Goal: Transaction & Acquisition: Purchase product/service

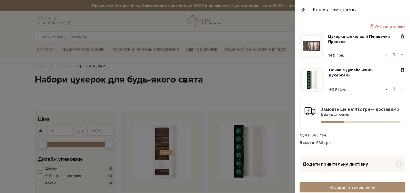
click at [303, 9] on button "button" at bounding box center [303, 10] width 6 height 10
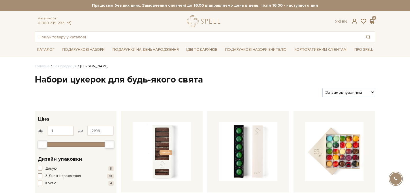
click at [353, 25] on div "Консультація: 0 800 319 233 Ук | En | 2" at bounding box center [204, 21] width 347 height 12
click at [354, 22] on span at bounding box center [354, 21] width 7 height 6
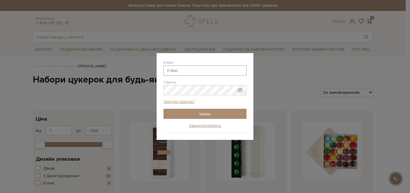
click at [198, 72] on input "E-Mail" at bounding box center [205, 70] width 83 height 10
type input "elena.kuzmina2014@gmail.com"
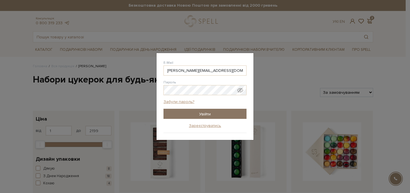
click at [200, 115] on input "Увійти" at bounding box center [205, 114] width 83 height 10
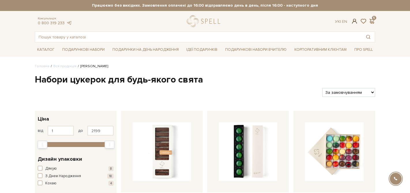
click at [356, 22] on span at bounding box center [354, 21] width 7 height 6
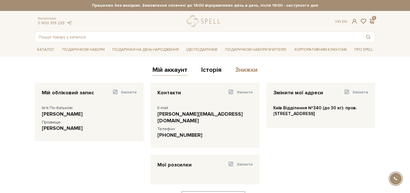
click at [240, 70] on link "Знижки" at bounding box center [246, 71] width 22 height 10
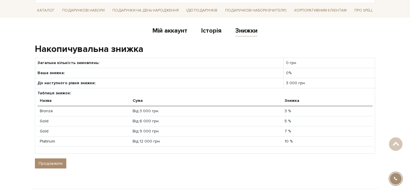
scroll to position [36, 0]
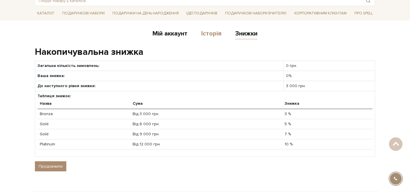
click at [211, 34] on link "Історія" at bounding box center [211, 35] width 20 height 10
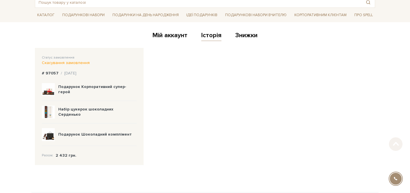
scroll to position [36, 0]
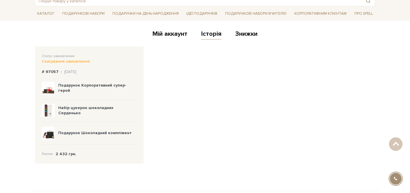
click at [248, 29] on div "Мій аккаунт Історія Знижки" at bounding box center [205, 35] width 340 height 14
click at [249, 35] on link "Знижки" at bounding box center [246, 35] width 22 height 10
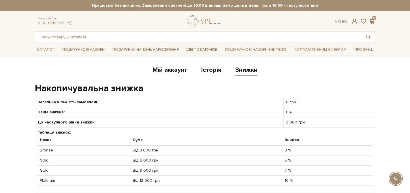
click at [374, 18] on div "Консультація: 0 800 319 233 Ук | En | 5" at bounding box center [204, 21] width 347 height 12
click at [374, 22] on span at bounding box center [371, 21] width 7 height 6
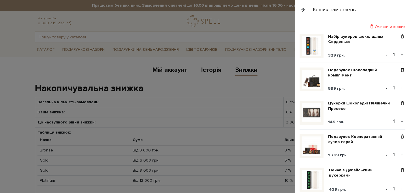
scroll to position [167, 0]
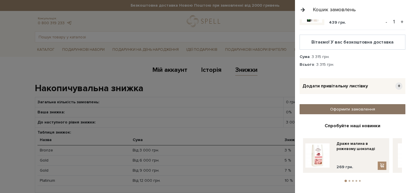
click at [344, 109] on link "Оформити замовлення" at bounding box center [353, 109] width 106 height 10
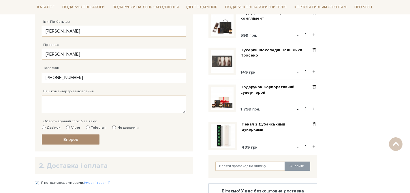
scroll to position [125, 0]
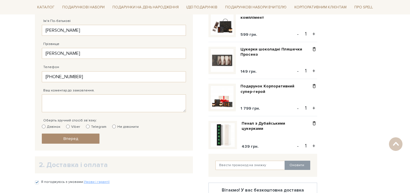
click at [112, 128] on input "Не дзвонити" at bounding box center [114, 127] width 4 height 4
radio input "true"
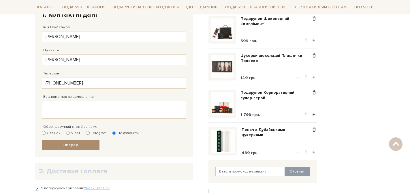
scroll to position [124, 0]
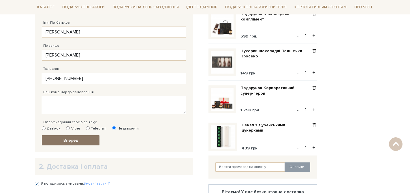
click at [77, 140] on span "Вперед" at bounding box center [70, 140] width 15 height 5
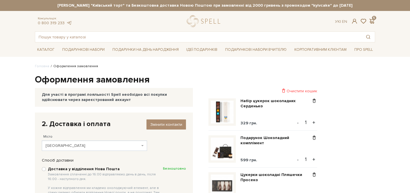
click at [374, 18] on div "Консультація: 0 800 319 233 Ук | En | 5" at bounding box center [204, 21] width 347 height 12
click at [373, 20] on span at bounding box center [371, 21] width 7 height 6
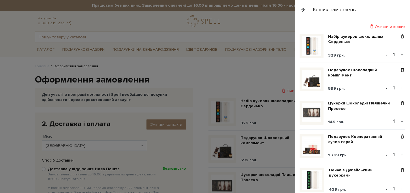
scroll to position [167, 0]
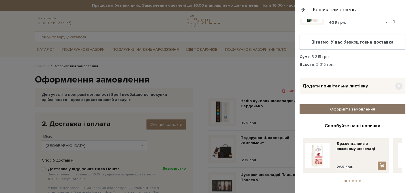
click at [305, 112] on link "Оформити замовлення" at bounding box center [353, 109] width 106 height 10
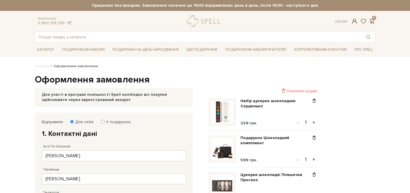
click at [354, 22] on span at bounding box center [354, 21] width 7 height 6
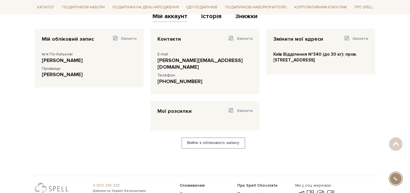
scroll to position [58, 0]
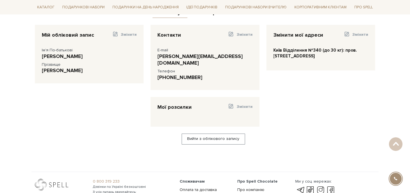
click at [211, 134] on link "Вийти з облікового запису" at bounding box center [213, 139] width 63 height 11
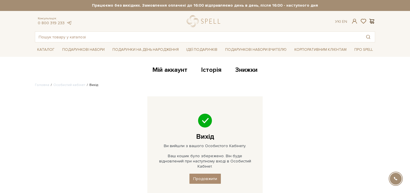
click at [370, 20] on span at bounding box center [371, 21] width 7 height 6
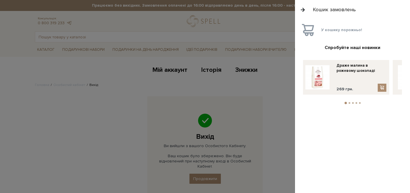
click at [229, 47] on div at bounding box center [205, 96] width 410 height 193
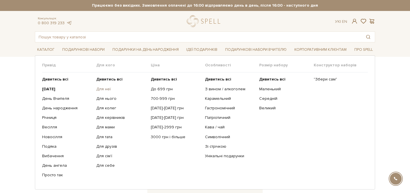
click at [106, 91] on link "Для неї" at bounding box center [121, 89] width 50 height 5
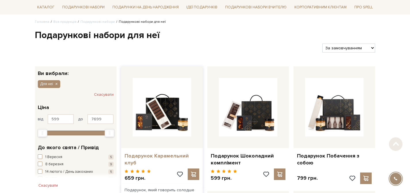
scroll to position [52, 0]
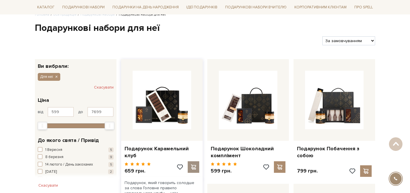
click at [193, 166] on span at bounding box center [193, 166] width 7 height 5
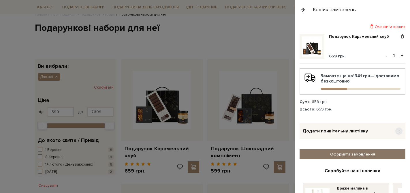
click at [308, 156] on link "Оформити замовлення" at bounding box center [353, 154] width 106 height 10
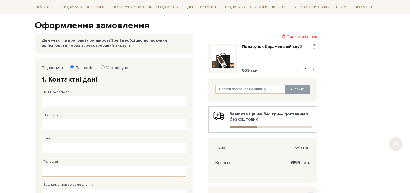
scroll to position [67, 0]
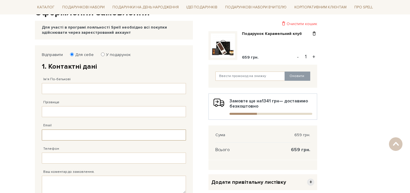
click at [57, 138] on input "Email" at bounding box center [114, 135] width 144 height 11
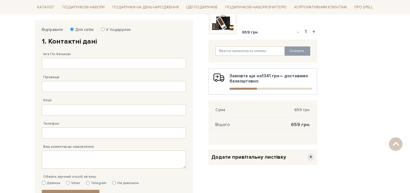
click at [198, 127] on div "Відправити Для себе У подарунок 1. Контактні дані Ім'я По-батькові Заповніть по…" at bounding box center [118, 125] width 167 height 210
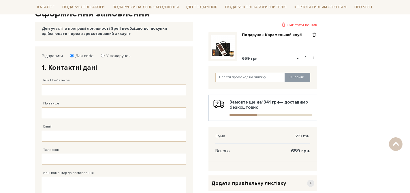
scroll to position [41, 0]
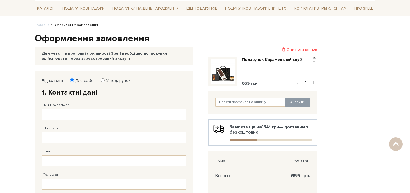
drag, startPoint x: 41, startPoint y: 52, endPoint x: 111, endPoint y: 59, distance: 70.7
click at [111, 59] on div "Для участі в програмі лояльності Spell необхідно всі покупки здійснювати через …" at bounding box center [114, 56] width 158 height 18
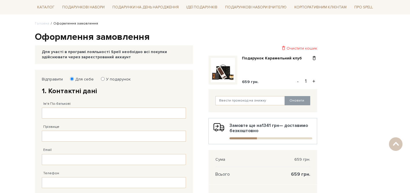
scroll to position [39, 0]
